Goal: Check status: Check status

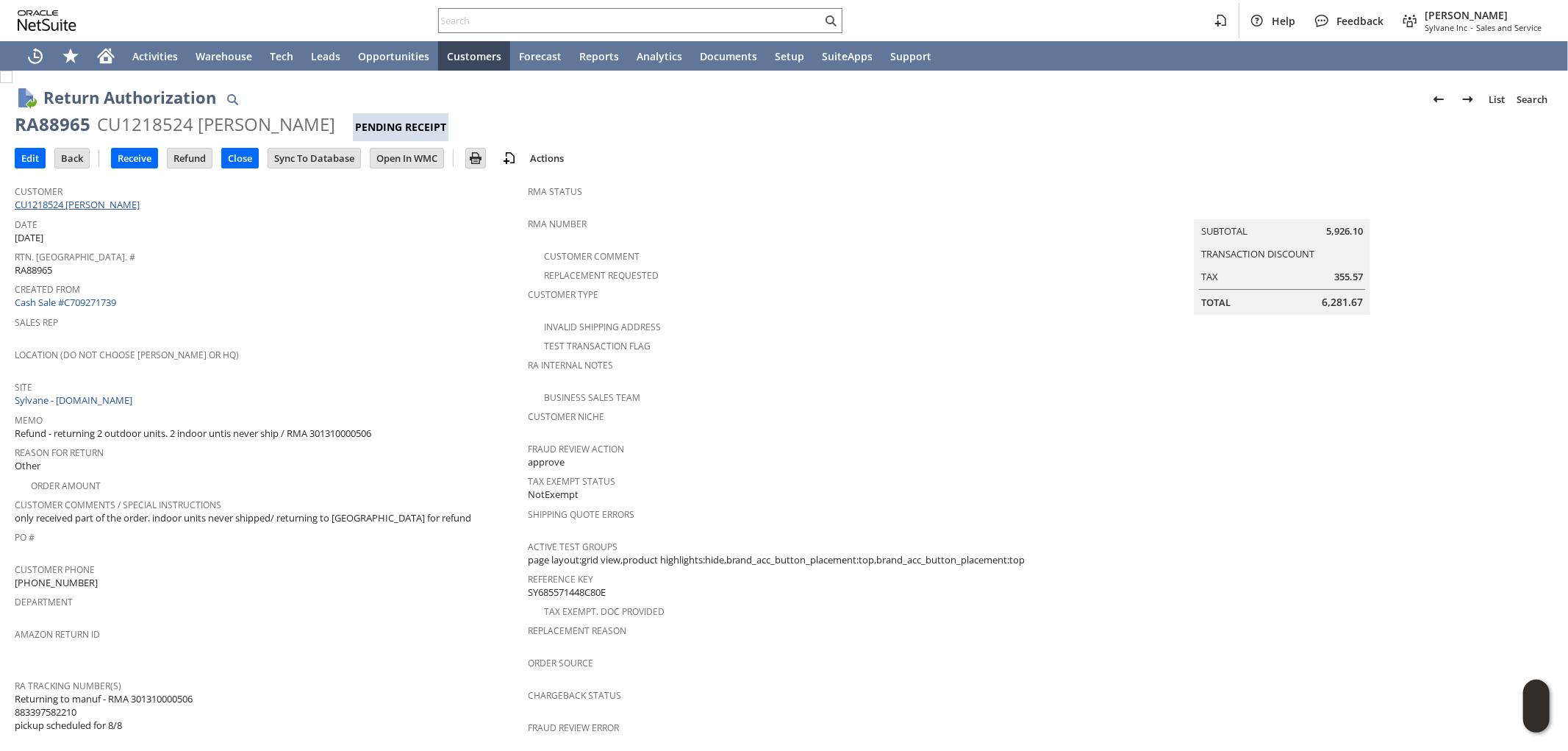
click at [98, 200] on link "CU1218524 [PERSON_NAME]" at bounding box center [79, 204] width 128 height 13
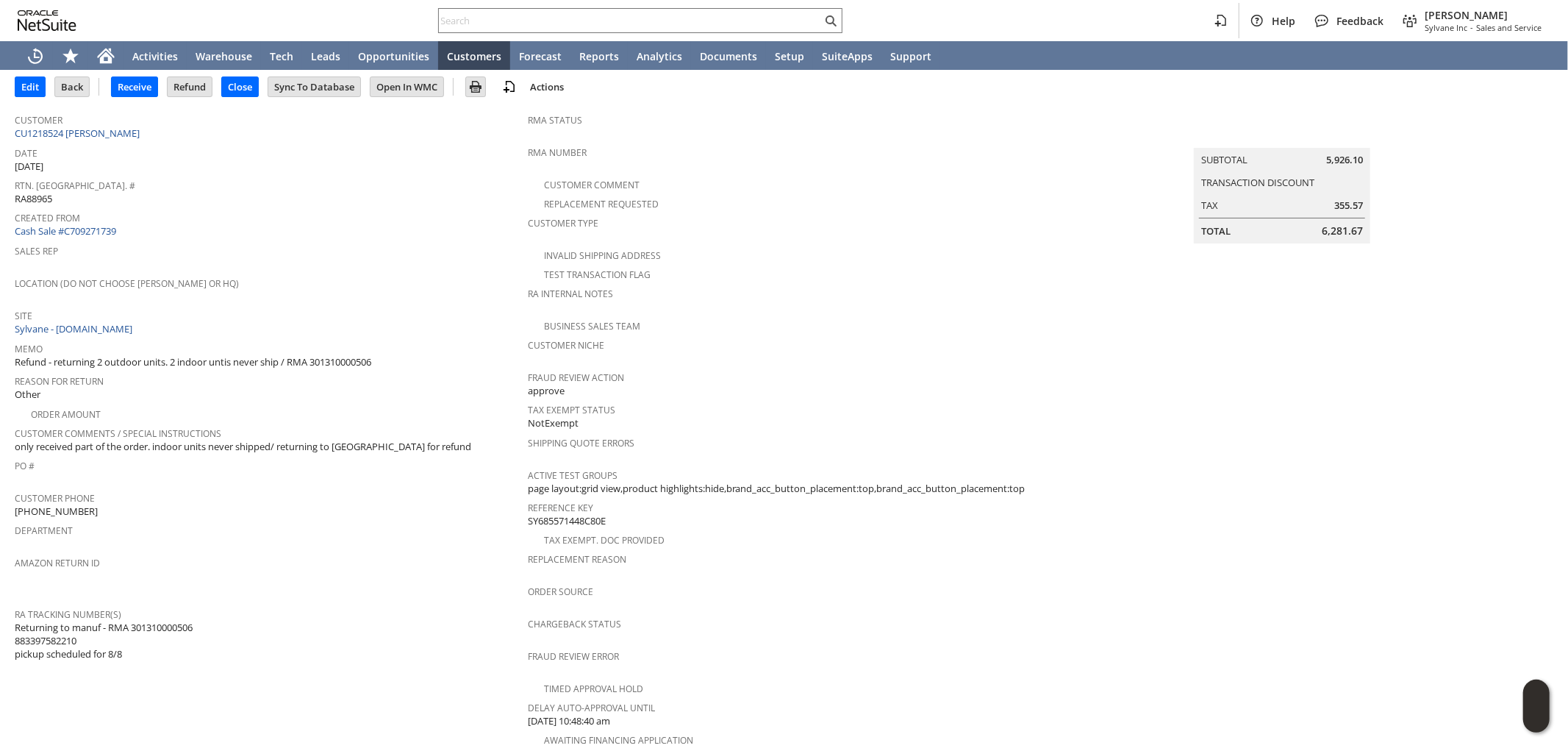
scroll to position [82, 0]
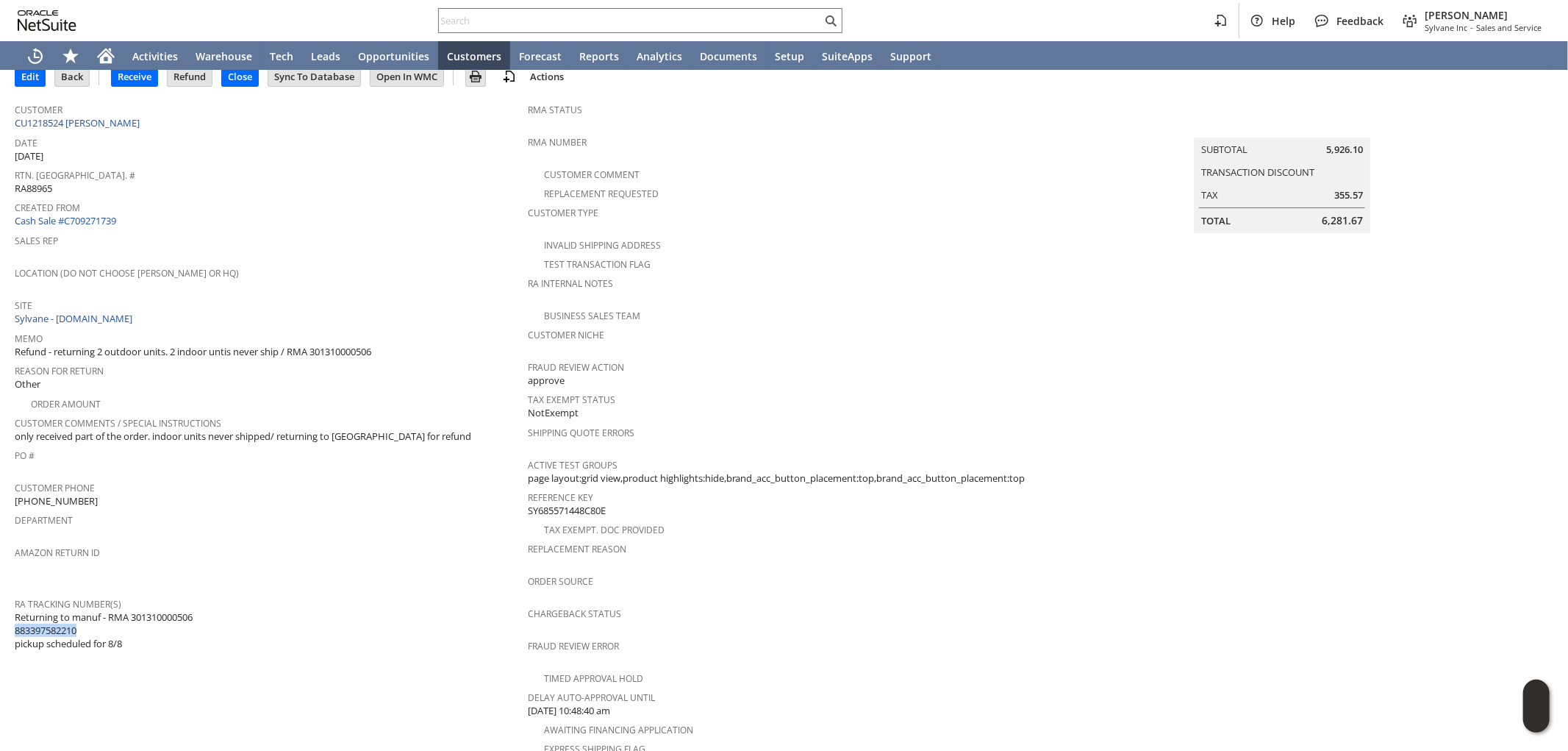
drag, startPoint x: 86, startPoint y: 610, endPoint x: 17, endPoint y: 612, distance: 69.0
click at [17, 612] on span "Returning to manuf - RMA 301310000506 883397582210 pickup scheduled for 8/8" at bounding box center [104, 630] width 178 height 40
copy span "883397582210"
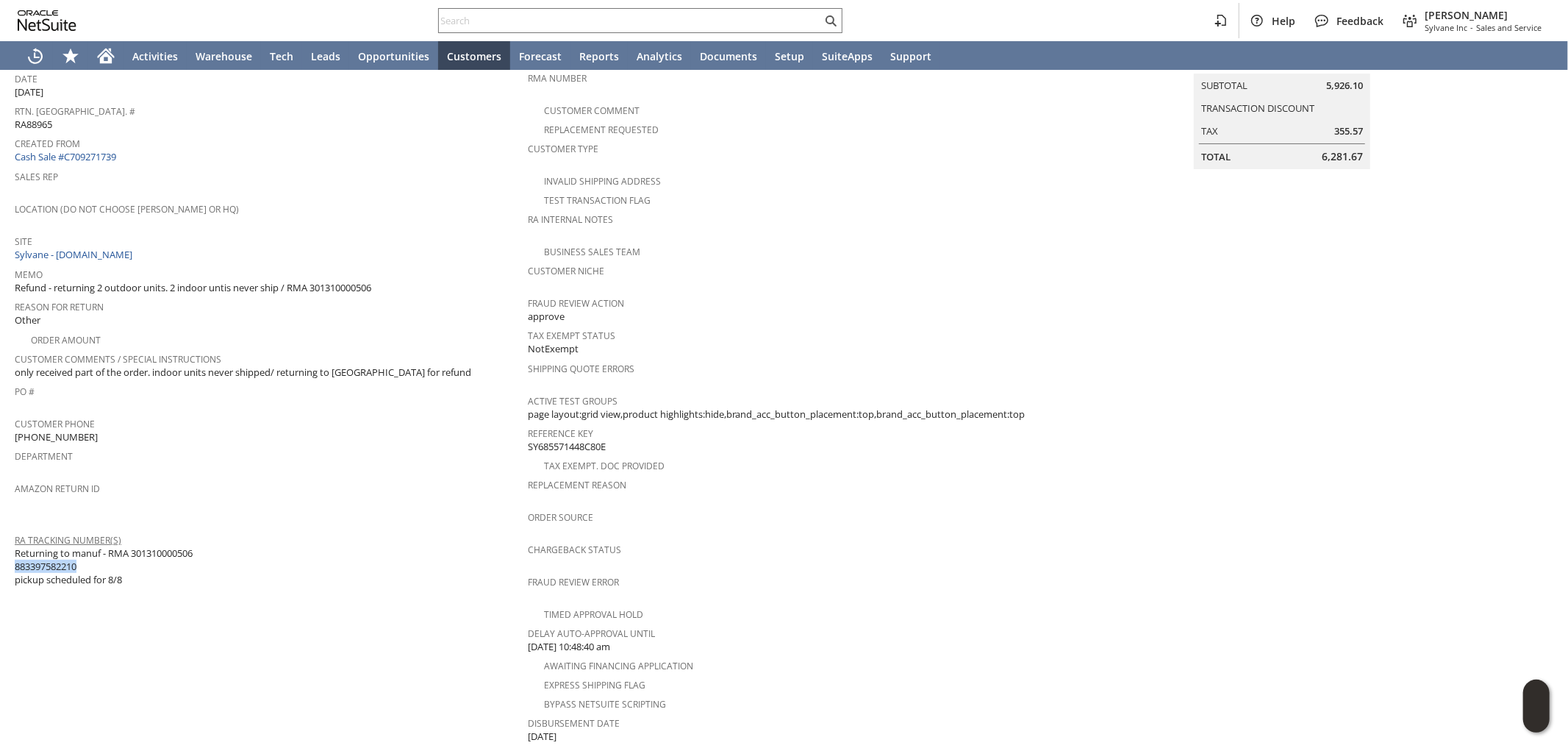
scroll to position [163, 0]
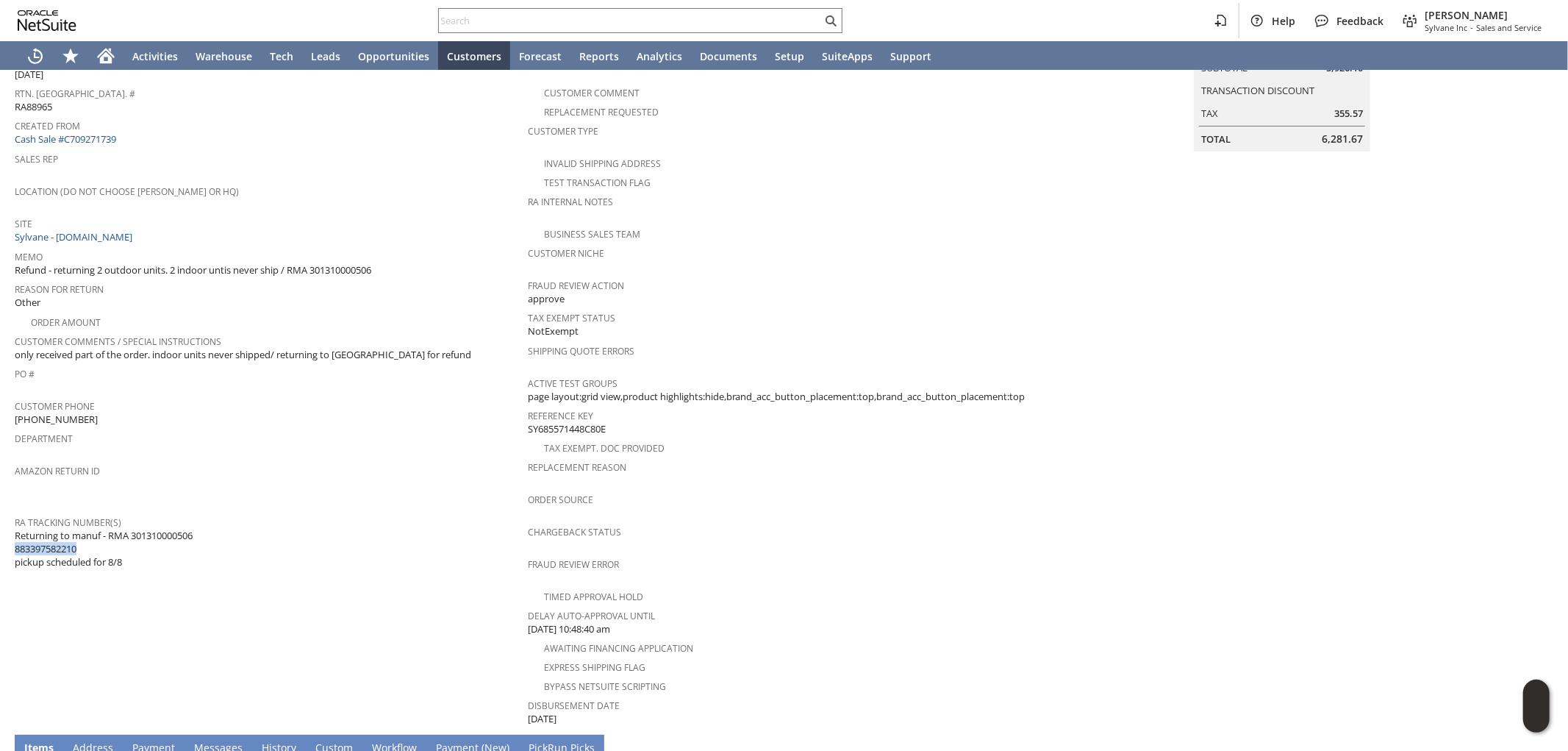
copy span "883397582210"
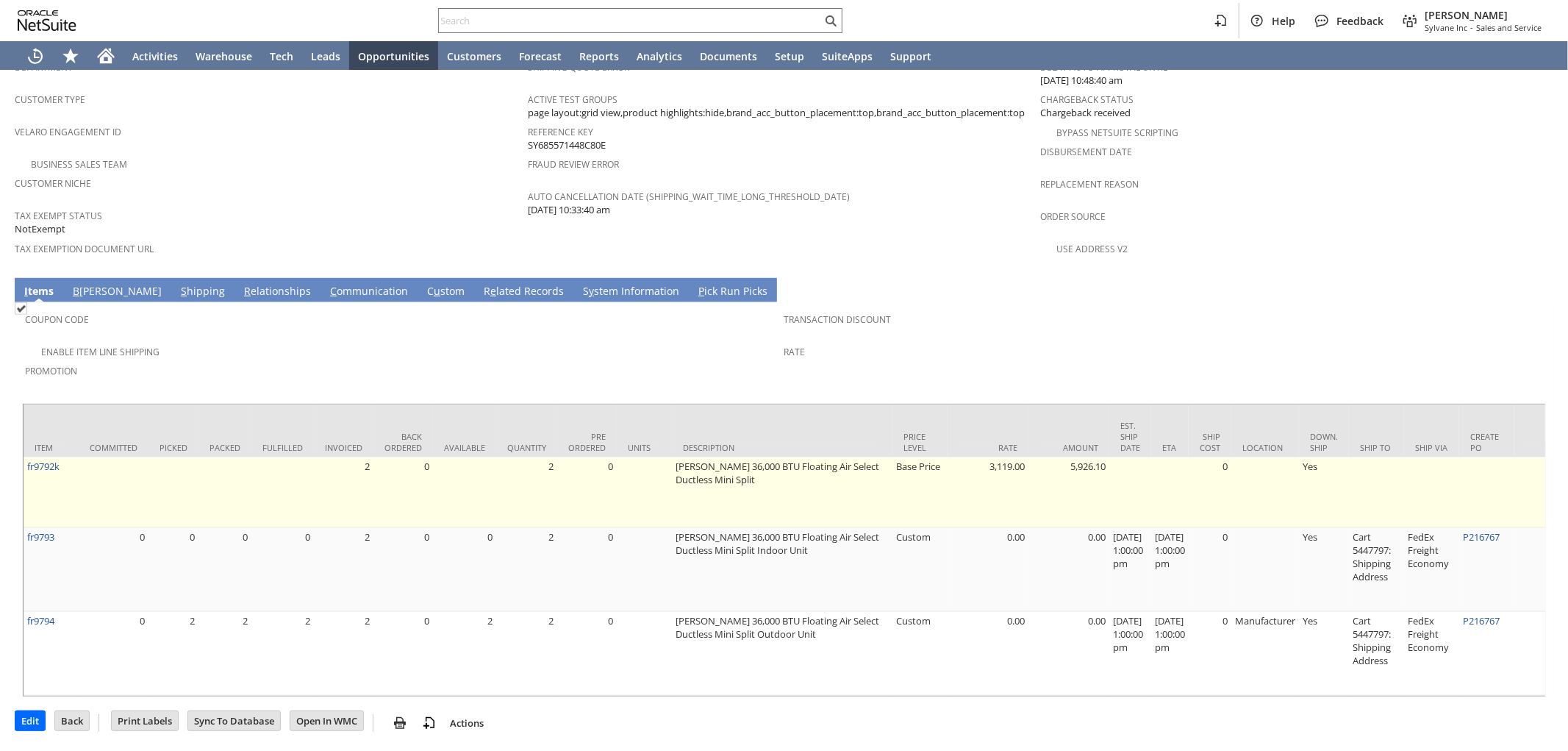
scroll to position [978, 0]
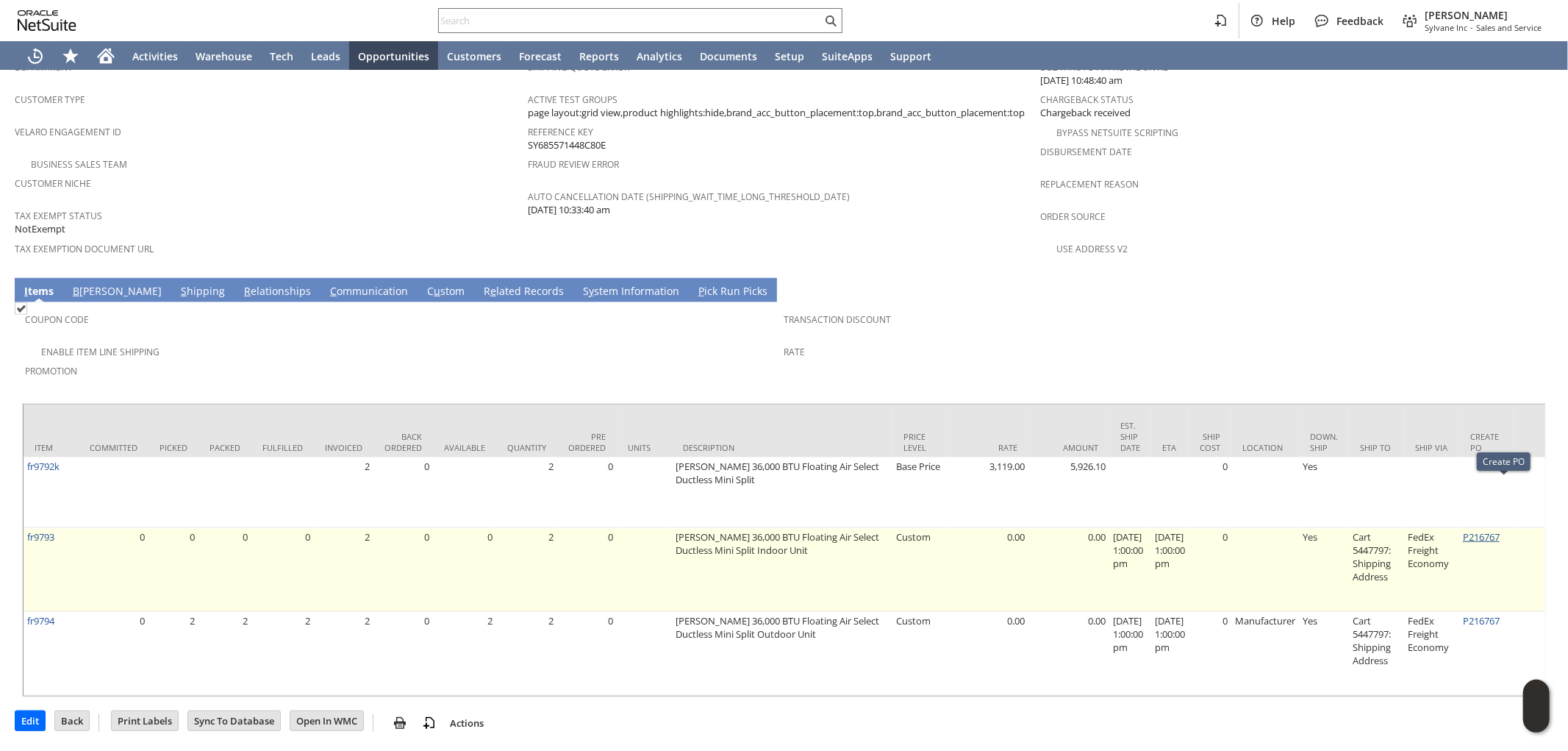
click at [1500, 530] on link "P216767" at bounding box center [1481, 536] width 36 height 13
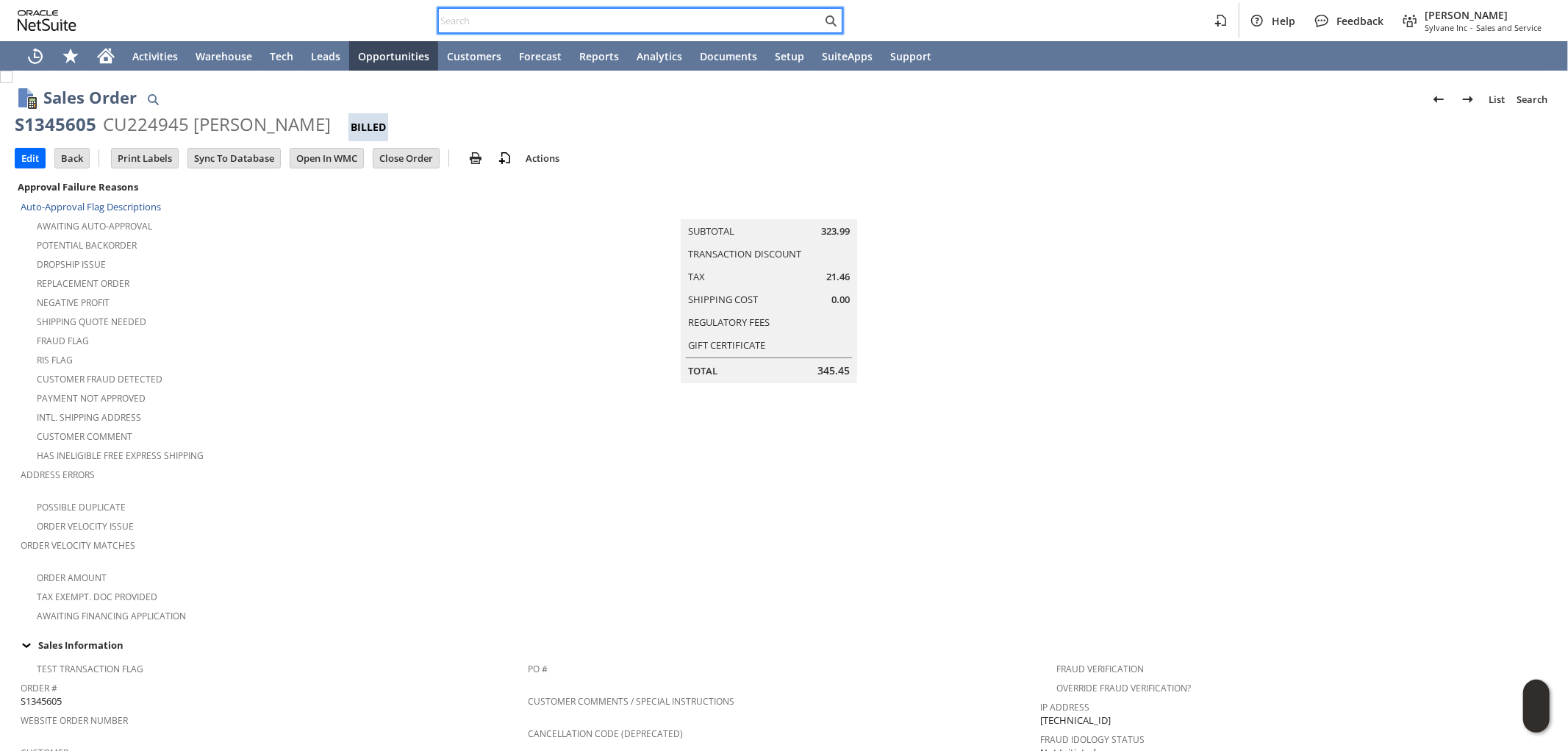
click at [590, 26] on input "text" at bounding box center [630, 21] width 383 height 17
paste input "6086271990"
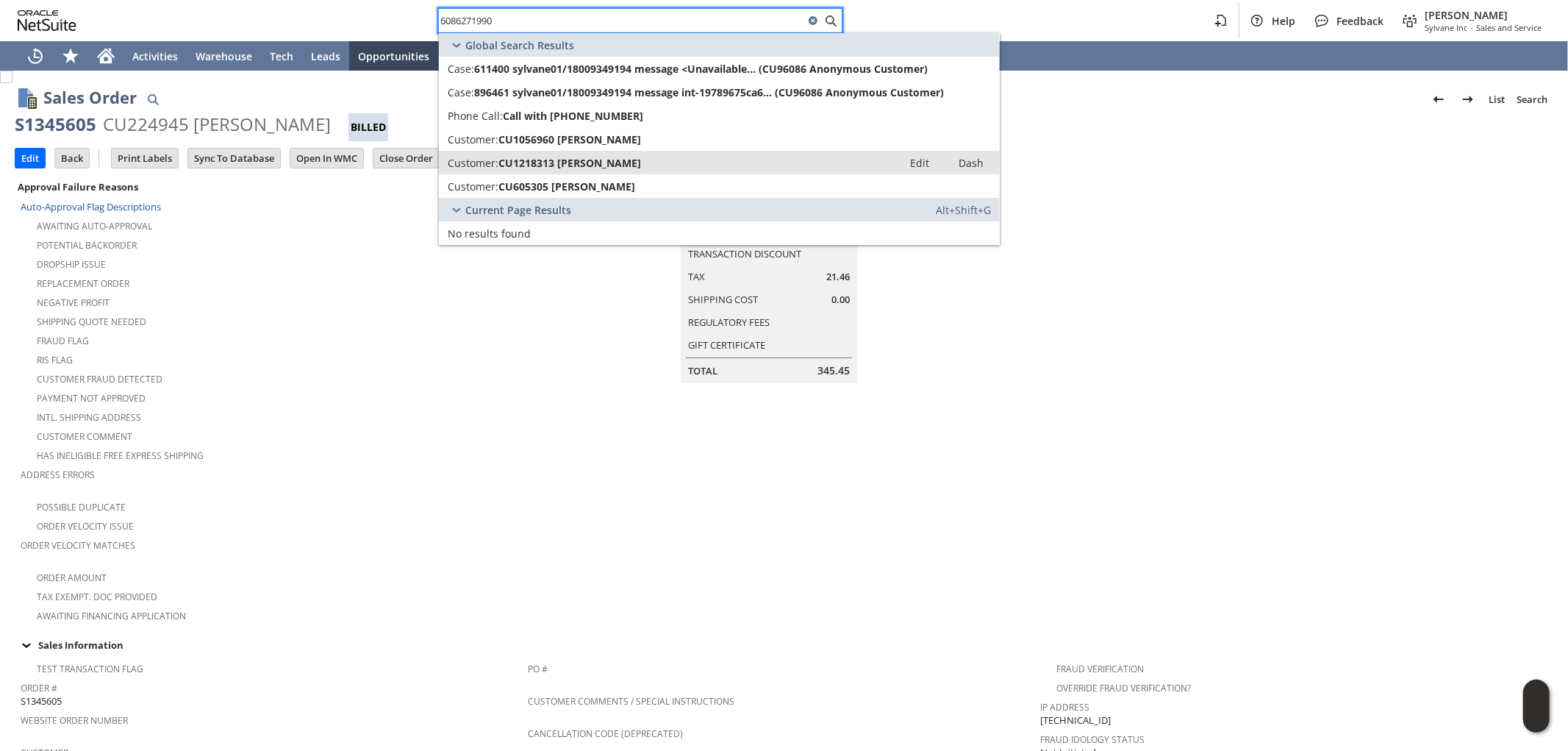
type input "6086271990"
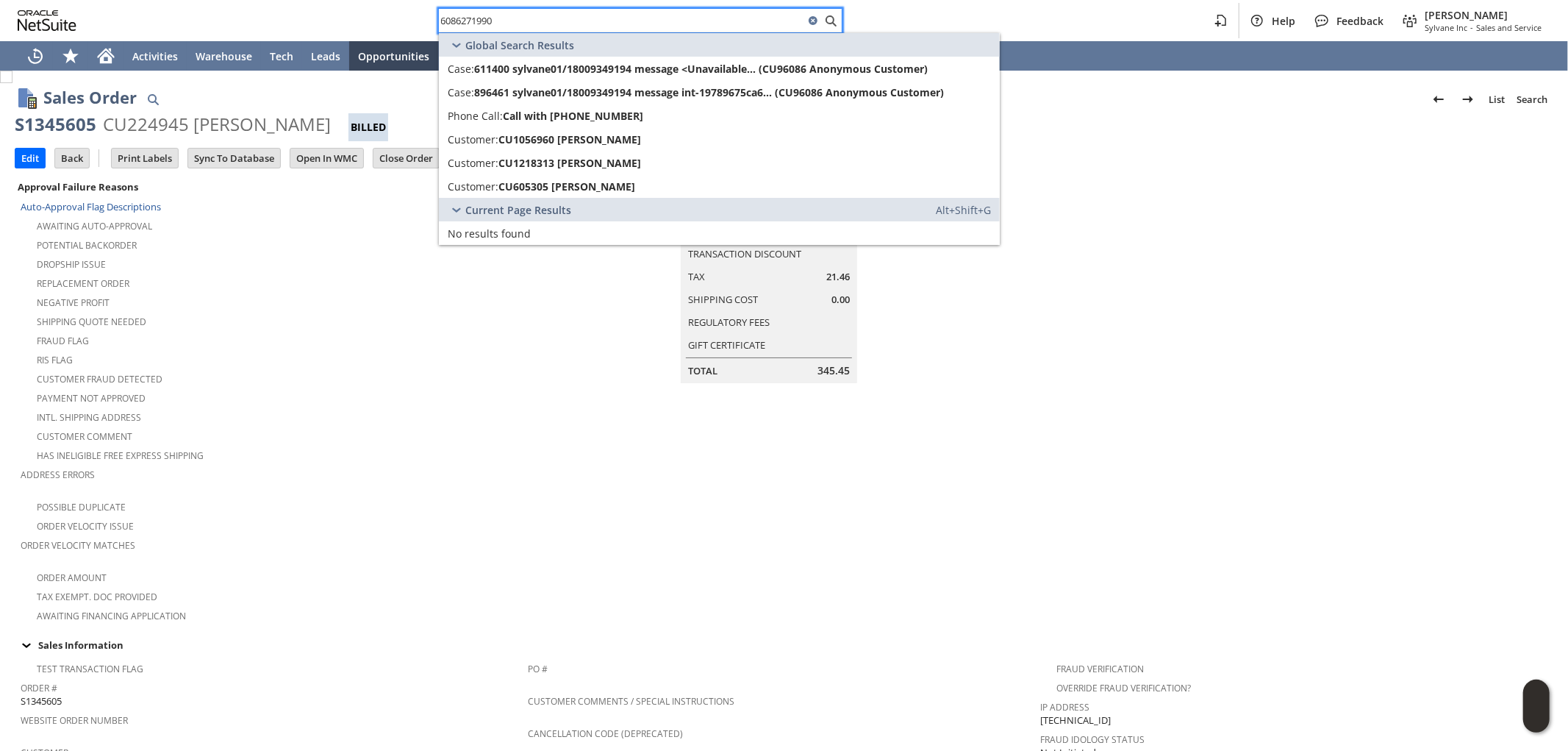
click at [619, 372] on td "Summary Subtotal 323.99 Transaction Discount Tax 21.46 Shipping Cost 0.00 Regul…" at bounding box center [784, 401] width 513 height 447
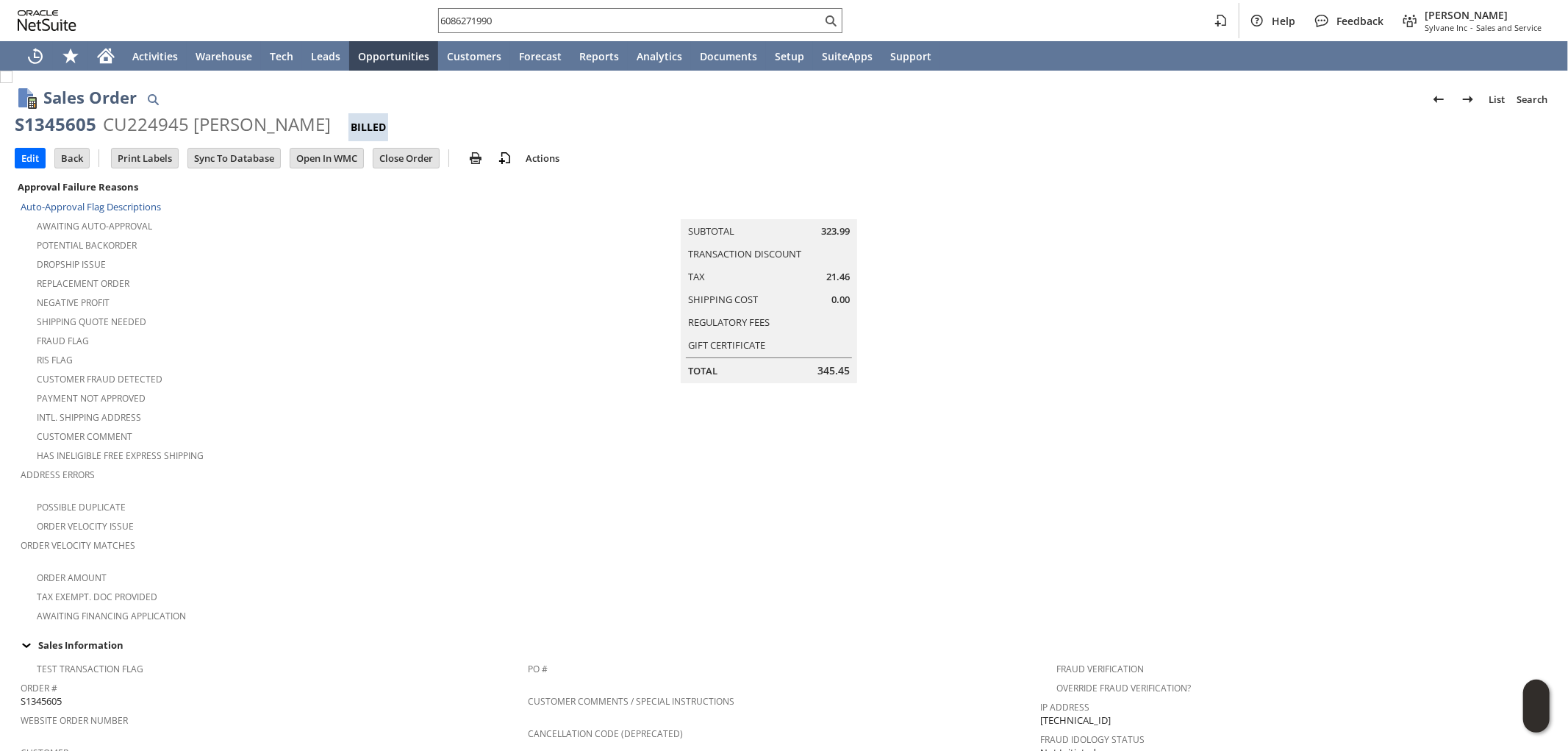
click at [1125, 557] on td at bounding box center [1296, 401] width 513 height 447
click at [1149, 529] on td at bounding box center [1296, 401] width 513 height 447
click at [537, 313] on td "Summary Subtotal 323.99 Transaction Discount Tax 21.46 Shipping Cost 0.00 Regul…" at bounding box center [784, 280] width 513 height 206
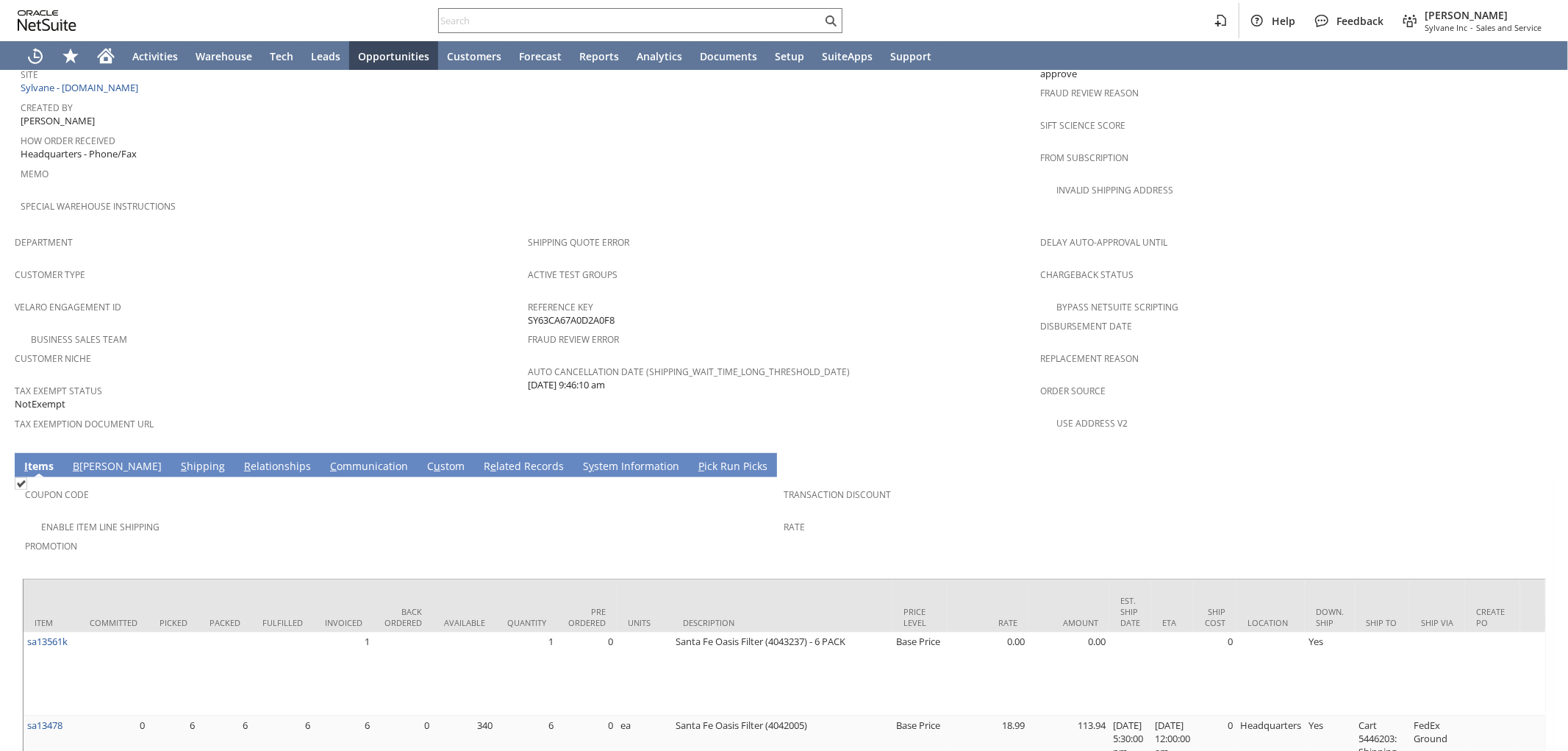
scroll to position [843, 0]
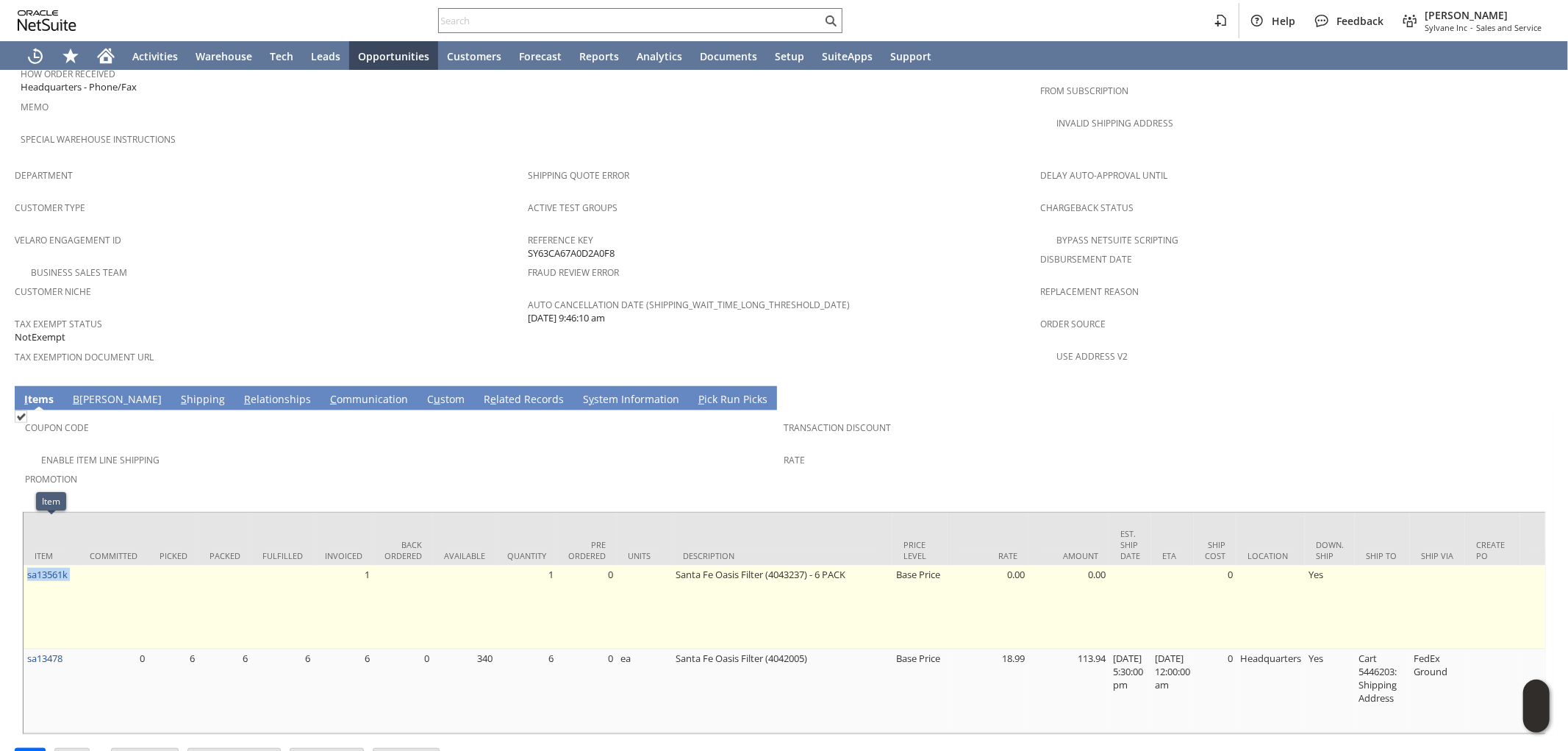
drag, startPoint x: 79, startPoint y: 528, endPoint x: 26, endPoint y: 533, distance: 53.2
copy tr "sa13561k"
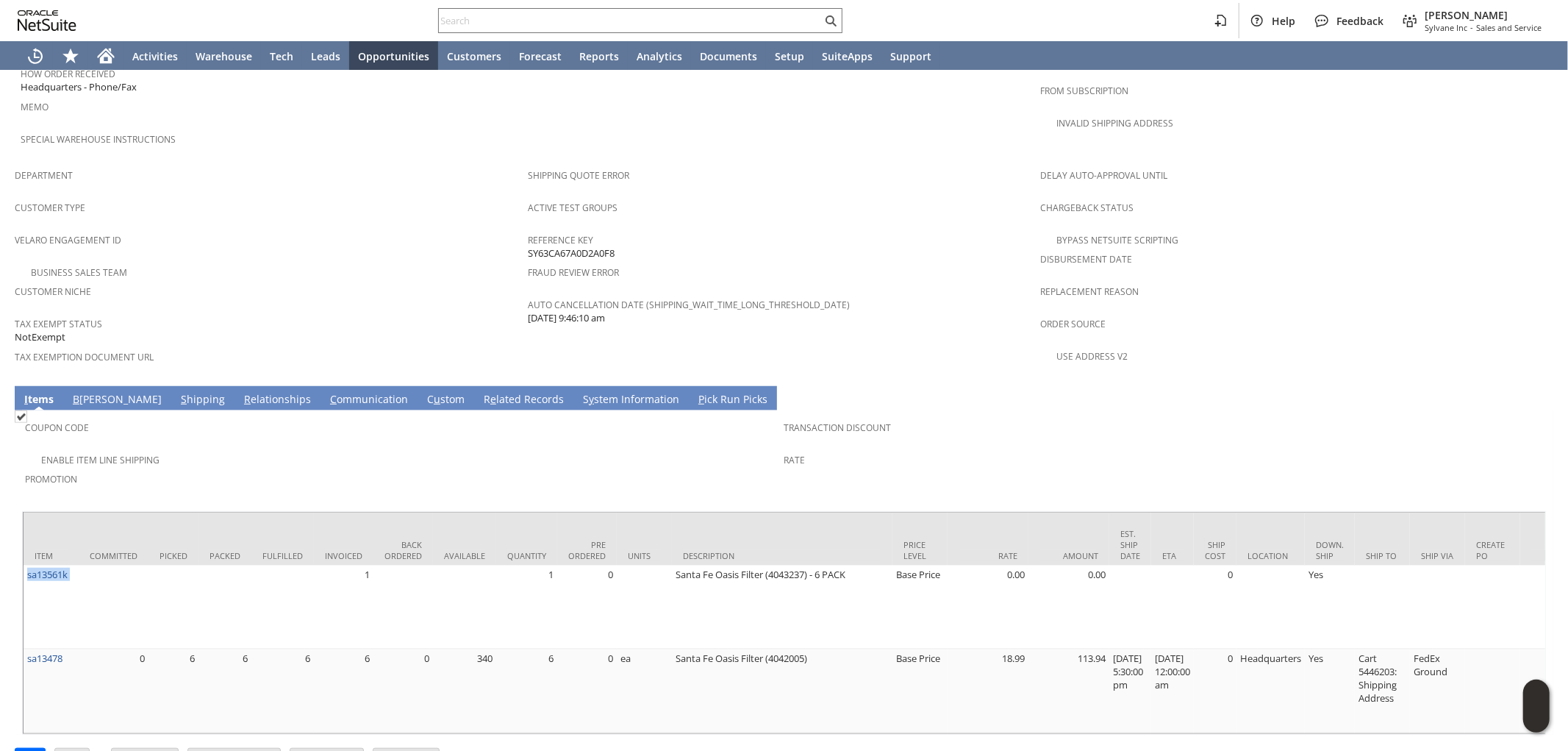
copy tr "sa13561k"
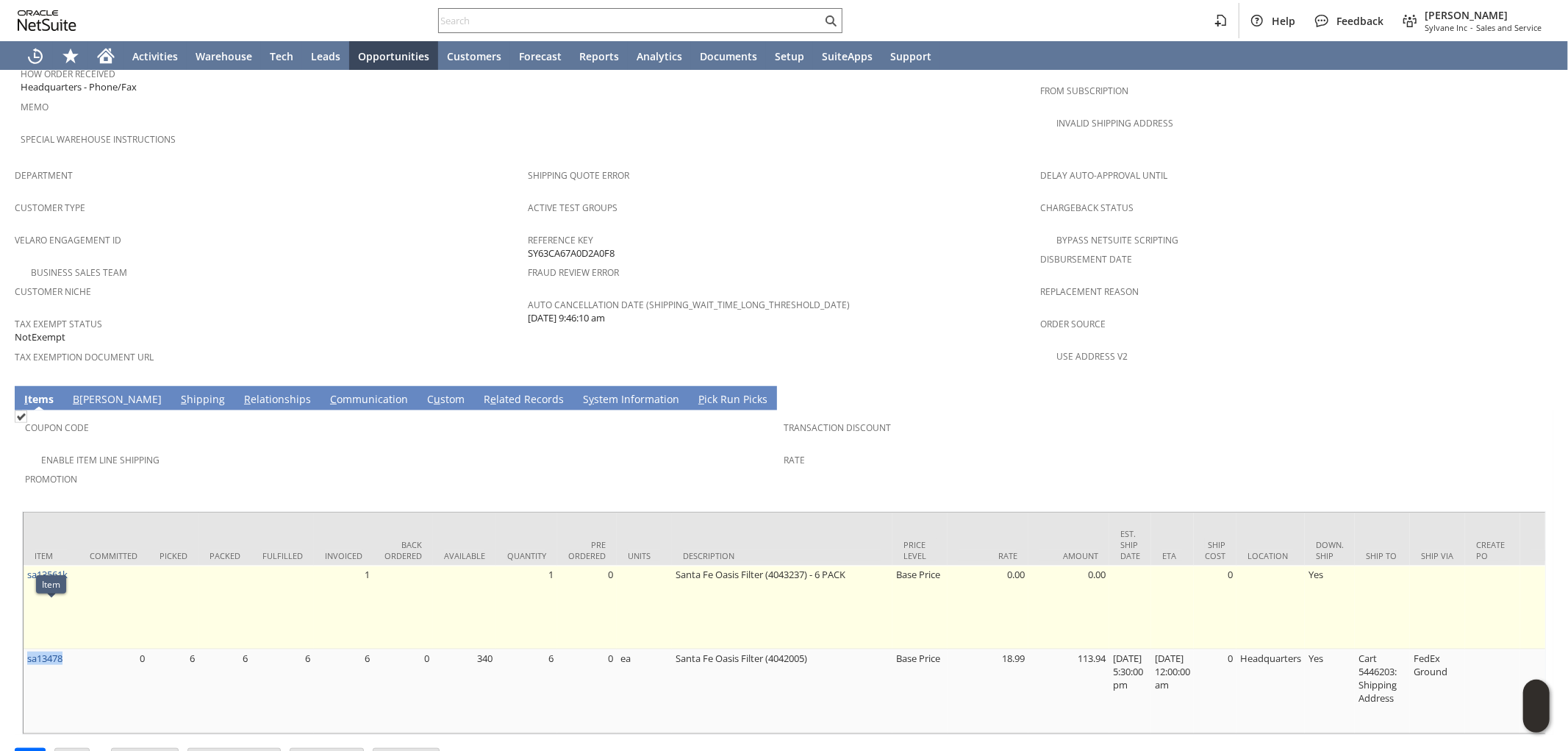
drag, startPoint x: 59, startPoint y: 616, endPoint x: 69, endPoint y: 551, distance: 65.8
click at [22, 616] on div "Item Committed Picked Packed Fulfilled Invoiced Back Ordered Available Quantity…" at bounding box center [784, 623] width 1524 height 223
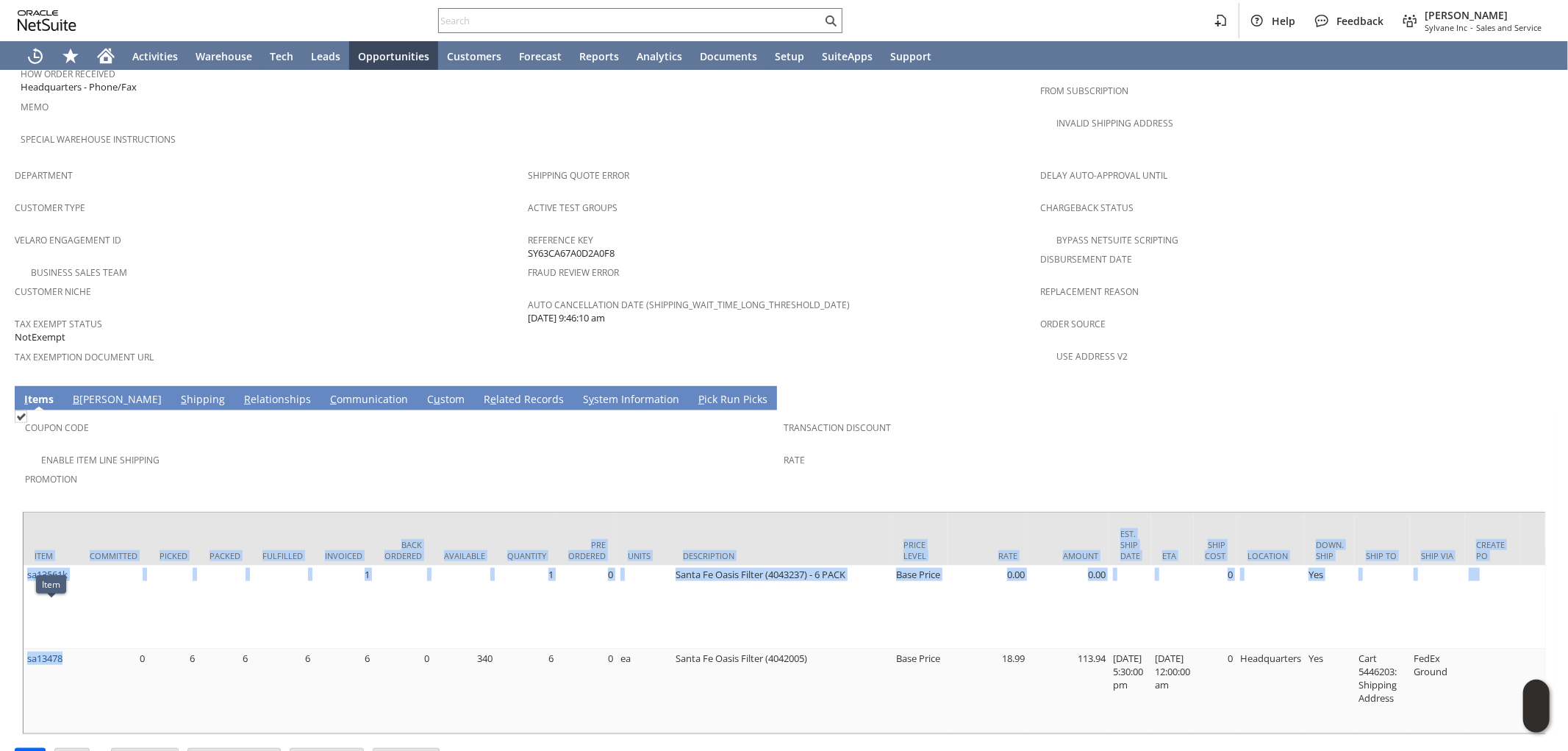
copy div "Item Committed Picked Packed Fulfilled Invoiced Back Ordered Available Quantity…"
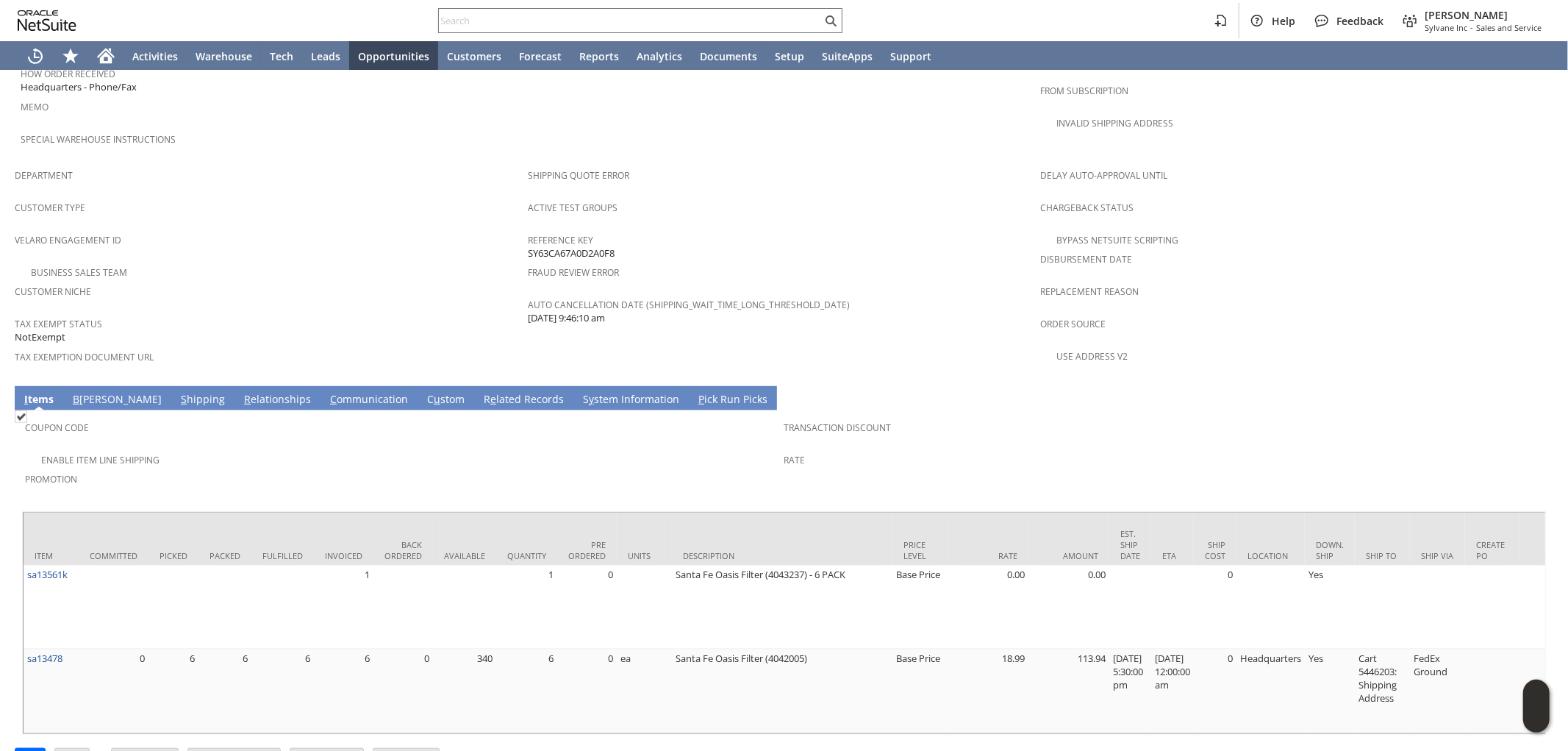
click at [394, 449] on div "Enable Item Line Shipping" at bounding box center [405, 458] width 759 height 17
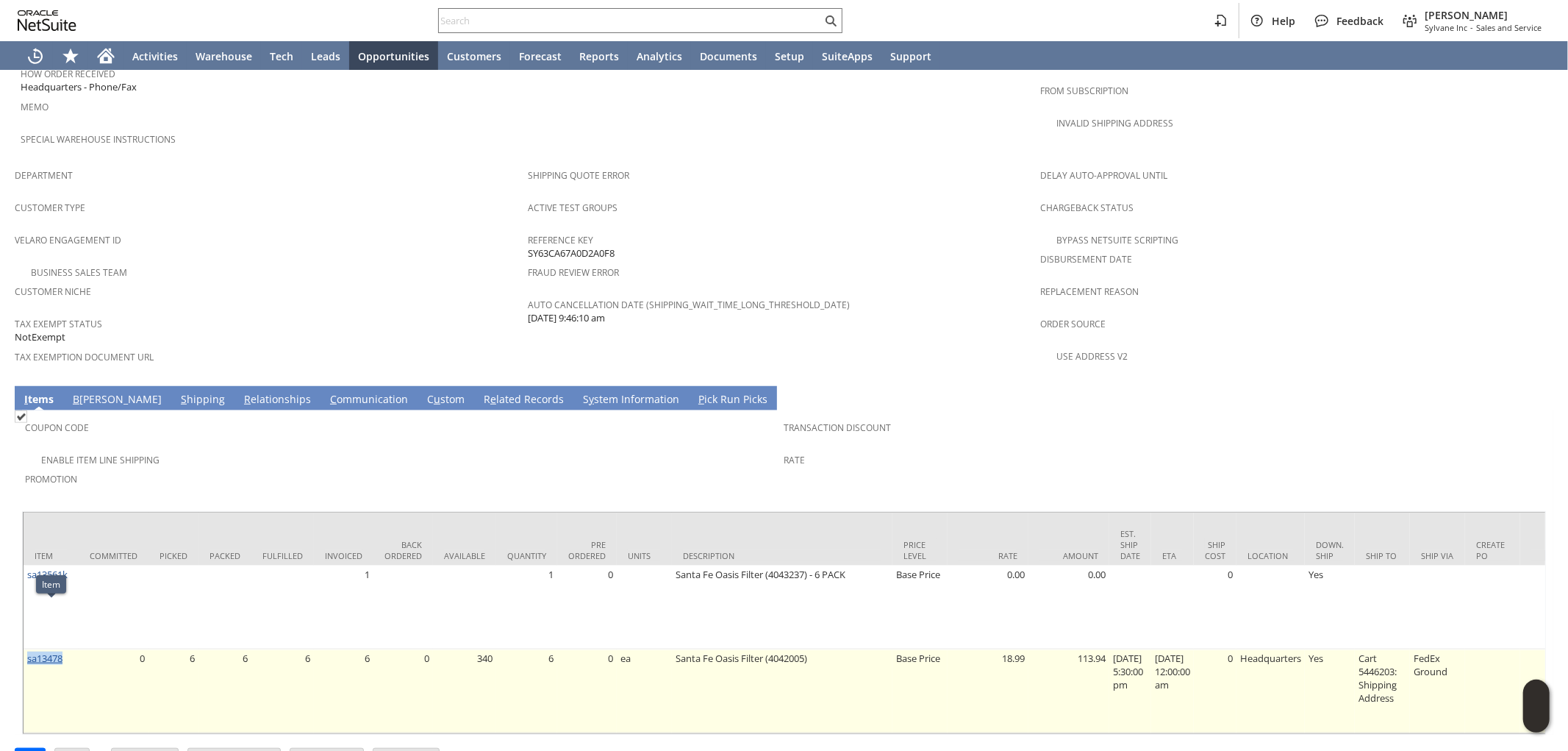
drag, startPoint x: 76, startPoint y: 612, endPoint x: 26, endPoint y: 612, distance: 50.0
click at [26, 650] on td "sa13478" at bounding box center [51, 692] width 55 height 84
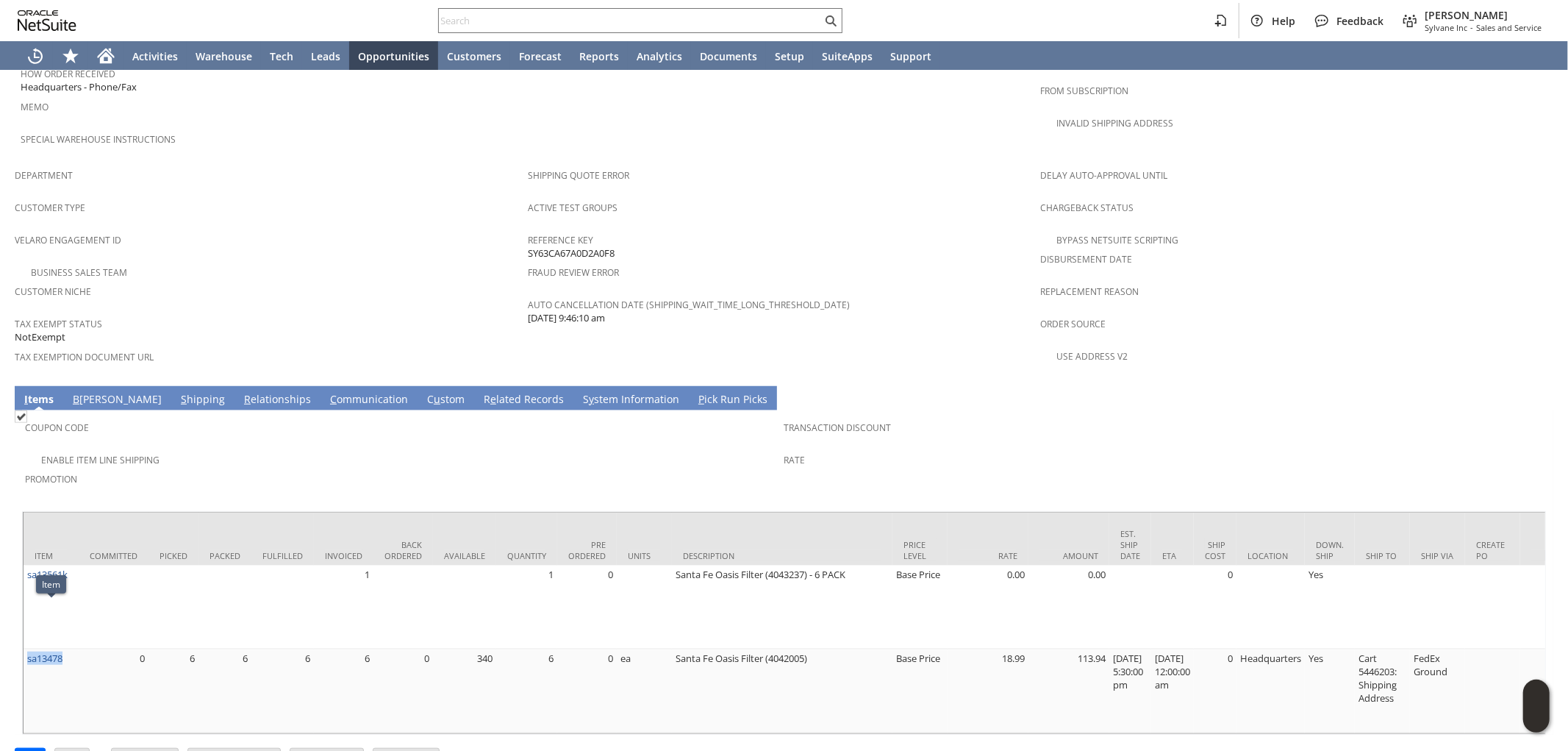
copy link "sa13478"
